Goal: Find specific page/section: Find specific page/section

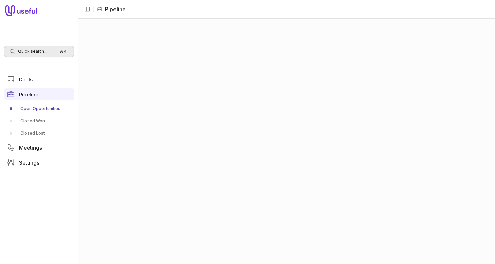
click at [34, 49] on span "Quick search..." at bounding box center [32, 51] width 29 height 5
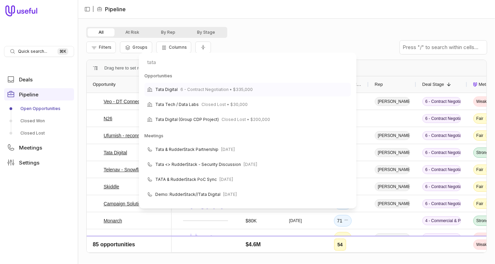
type input "tata"
click at [241, 90] on span "6 - Contract Negotiation • $335,000" at bounding box center [217, 89] width 72 height 8
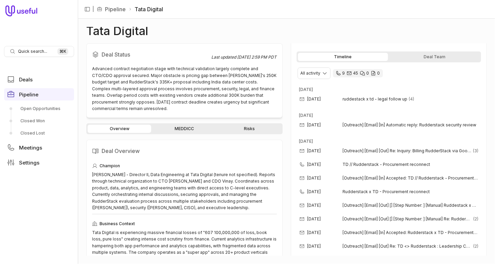
scroll to position [185, 0]
